Goal: Information Seeking & Learning: Learn about a topic

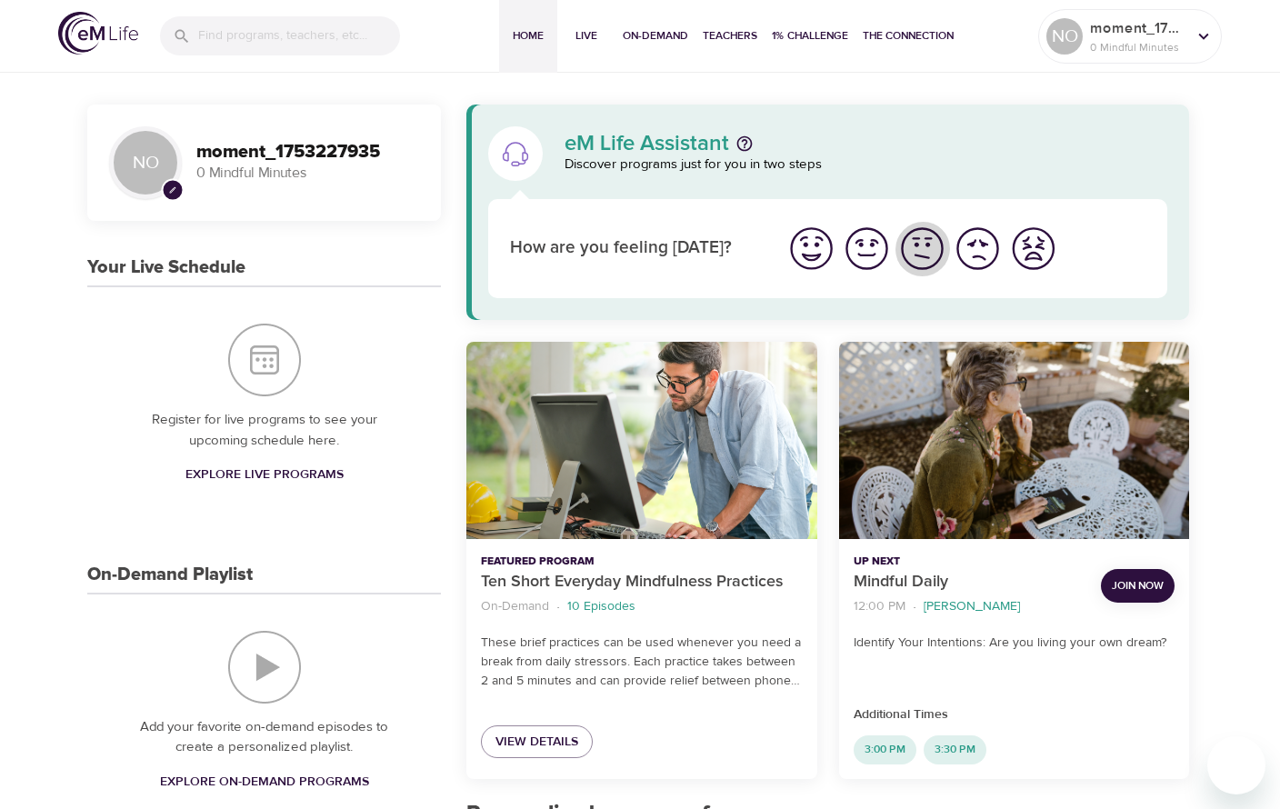
click at [939, 258] on img "I'm feeling ok" at bounding box center [923, 249] width 50 height 50
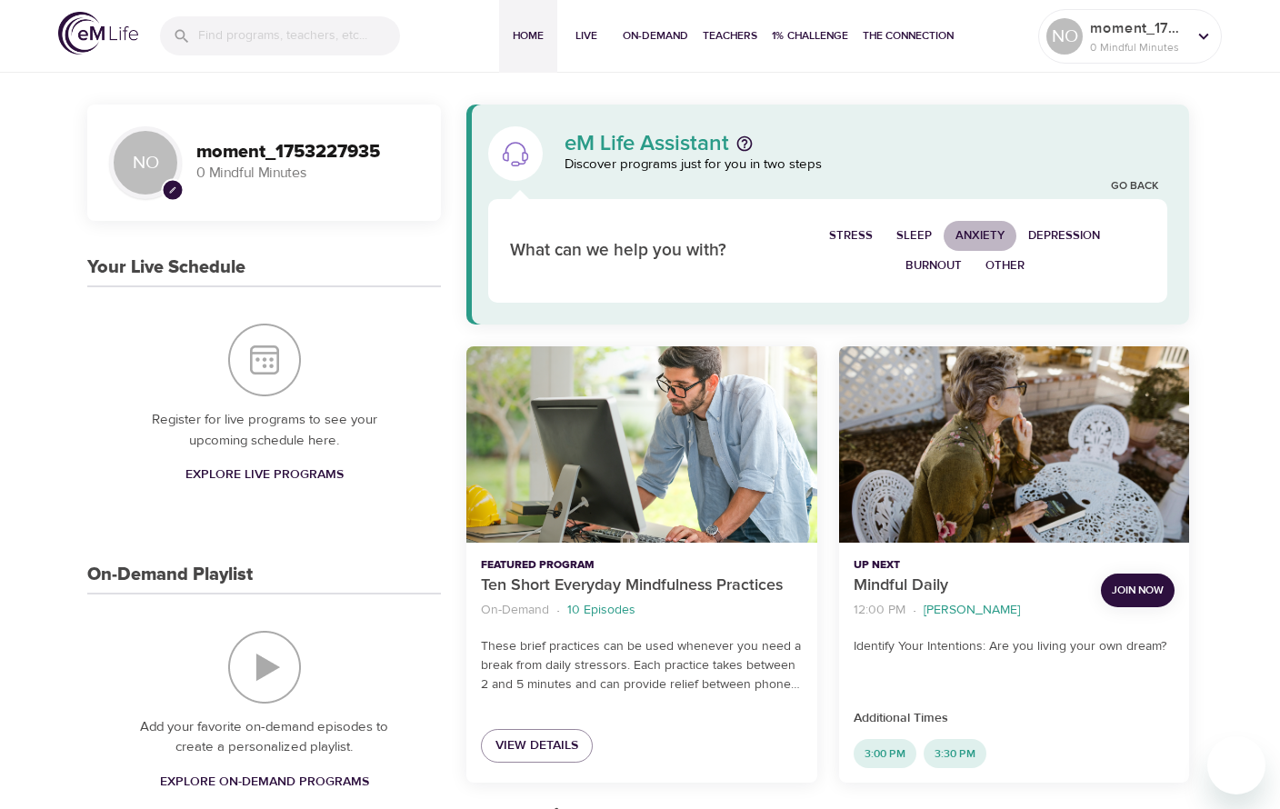
click at [972, 243] on span "Anxiety" at bounding box center [980, 236] width 49 height 21
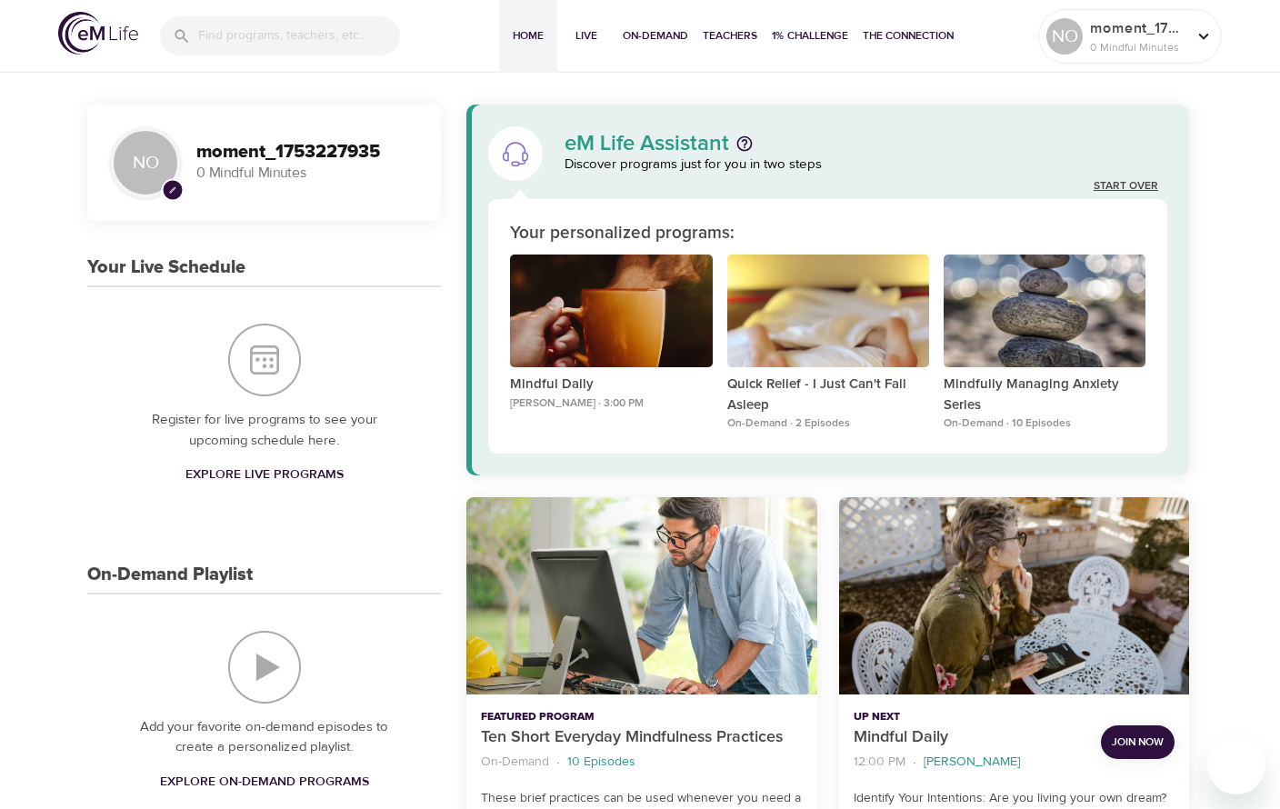
click at [1118, 181] on link "Start Over" at bounding box center [1126, 186] width 65 height 15
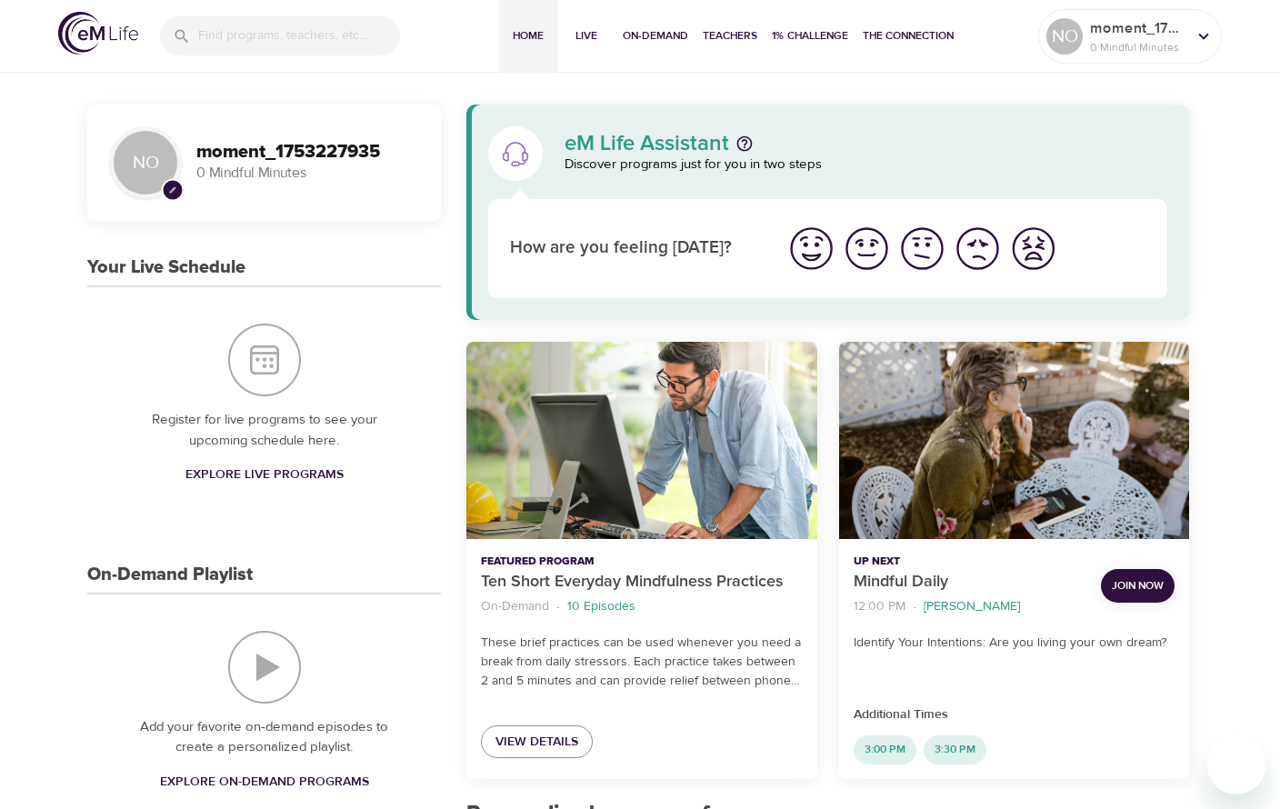
click at [973, 242] on img "I'm feeling bad" at bounding box center [978, 249] width 50 height 50
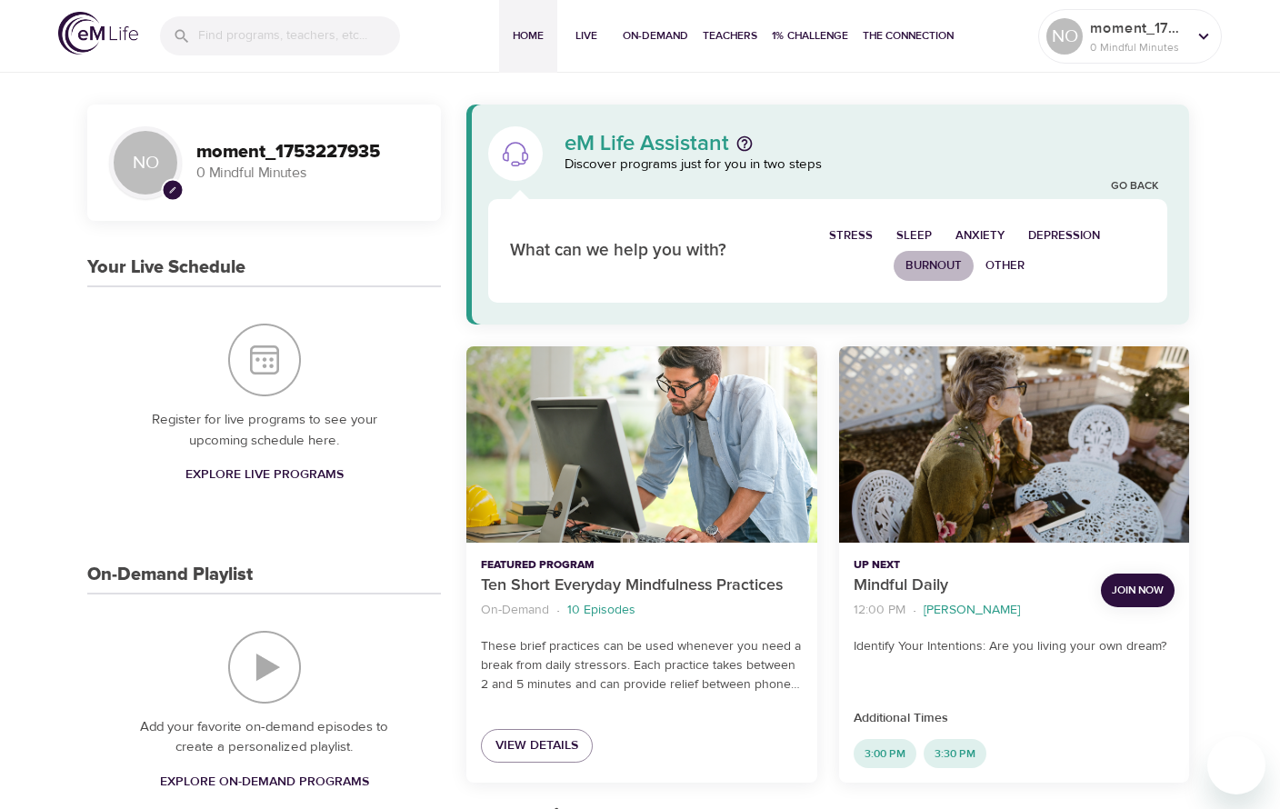
click at [931, 256] on span "Burnout" at bounding box center [934, 266] width 56 height 21
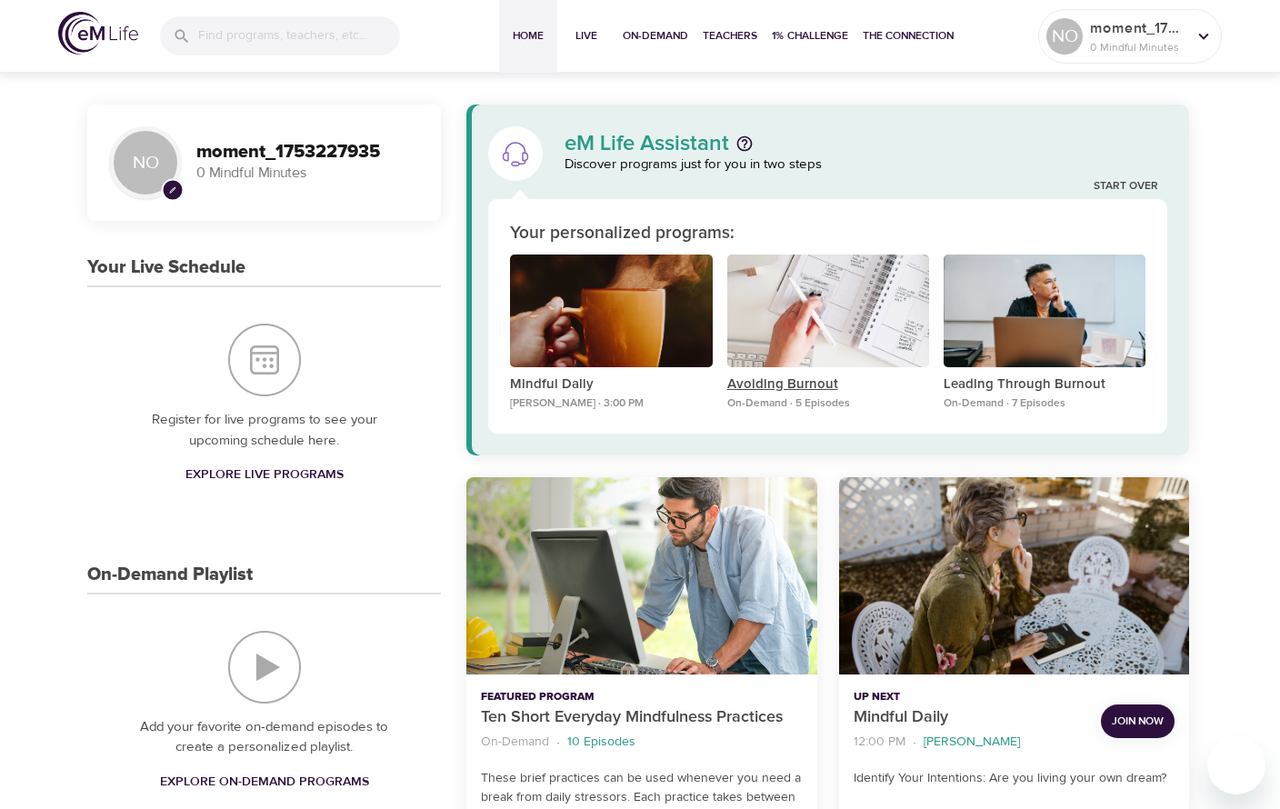
click at [758, 394] on p "Avoiding Burnout" at bounding box center [828, 385] width 202 height 21
